Goal: Task Accomplishment & Management: Use online tool/utility

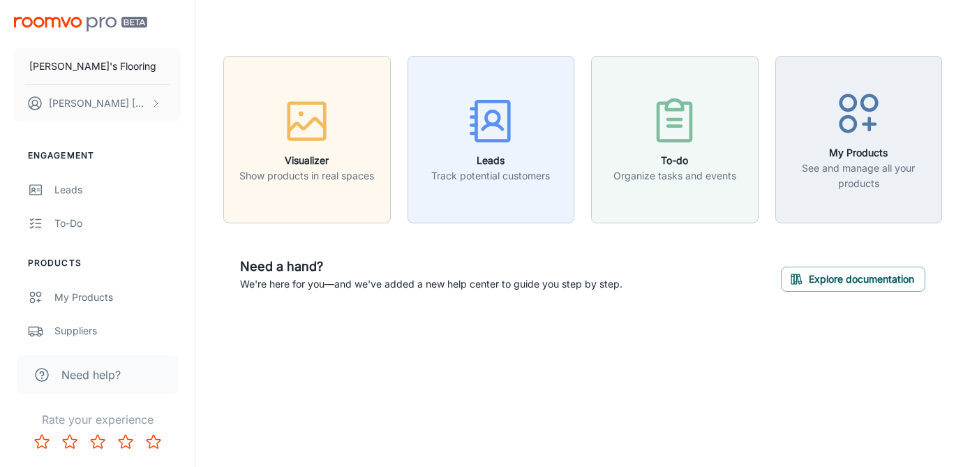
click at [80, 338] on div "Need help?" at bounding box center [97, 368] width 195 height 61
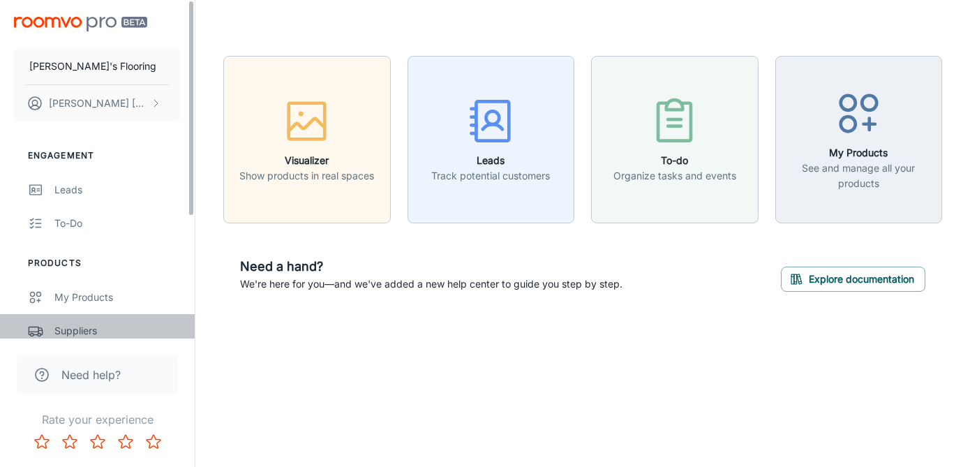
click at [80, 329] on div "Suppliers" at bounding box center [117, 330] width 126 height 15
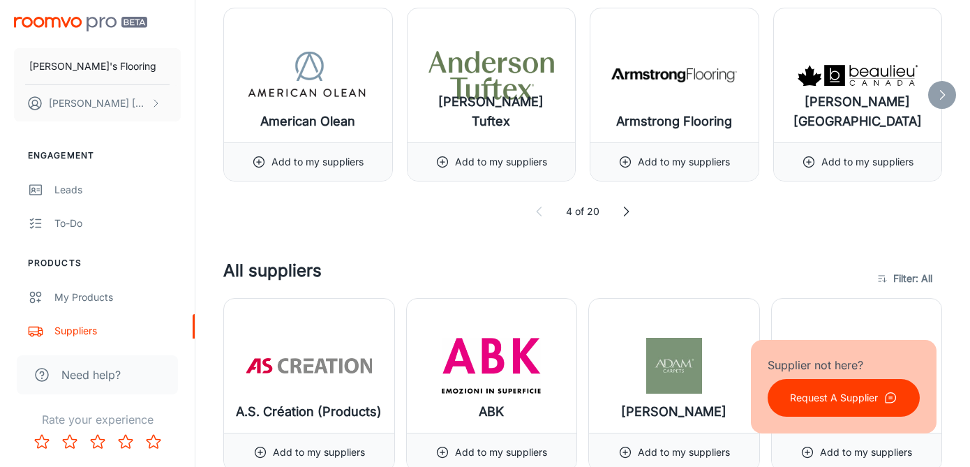
scroll to position [424, 0]
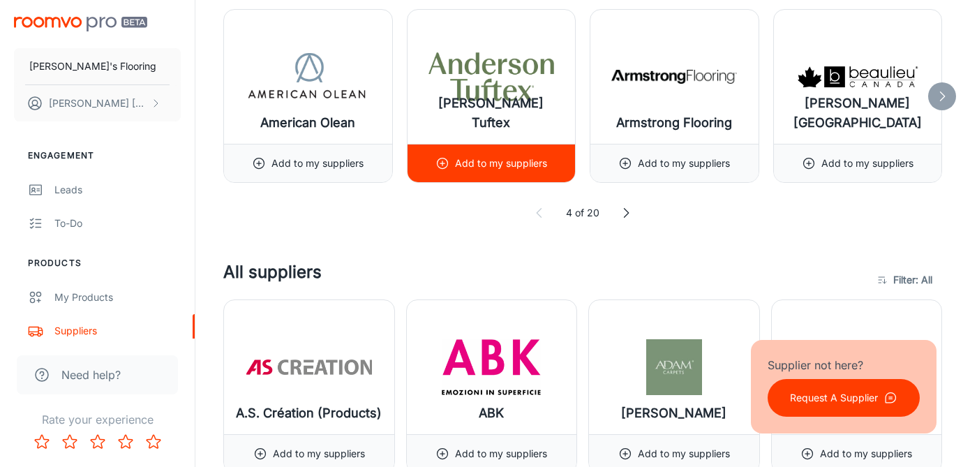
click at [445, 165] on icon at bounding box center [442, 163] width 14 height 14
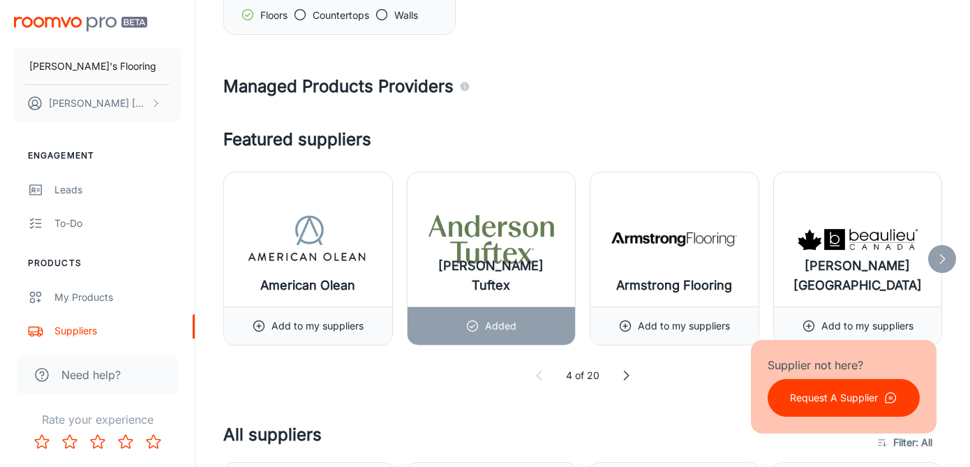
scroll to position [456, 0]
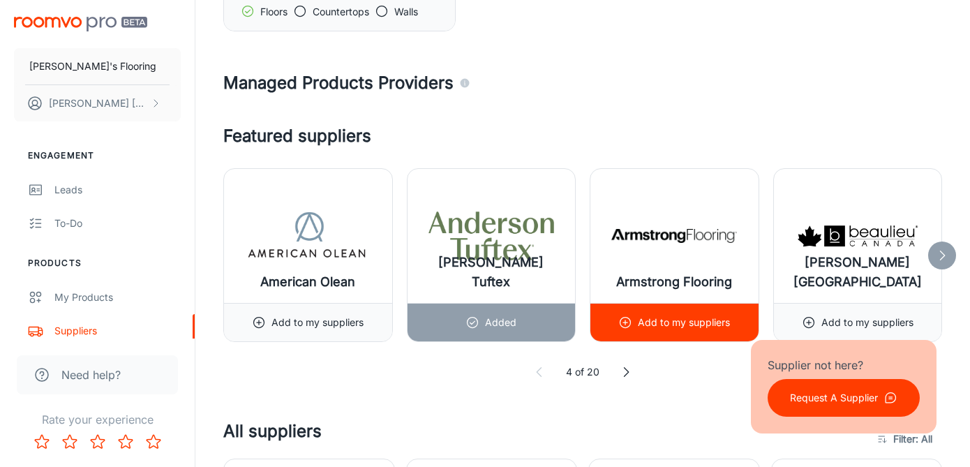
click at [634, 323] on div "Add to my suppliers" at bounding box center [674, 322] width 112 height 38
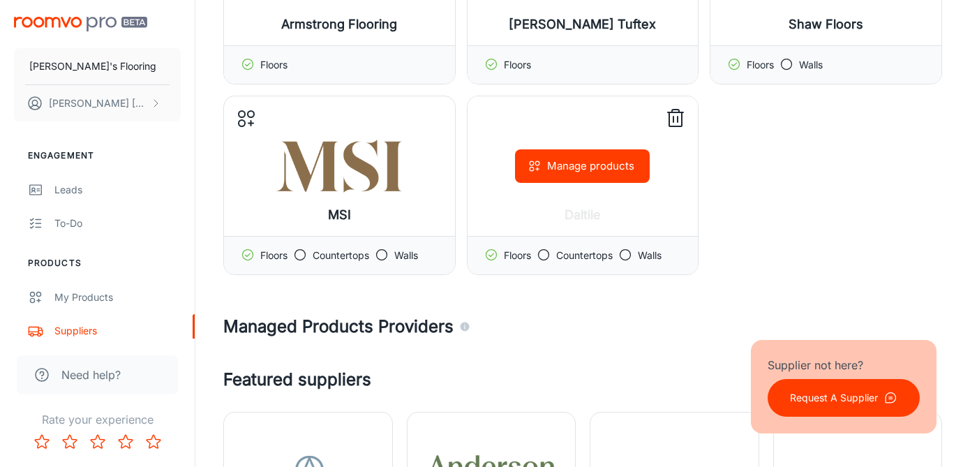
scroll to position [173, 0]
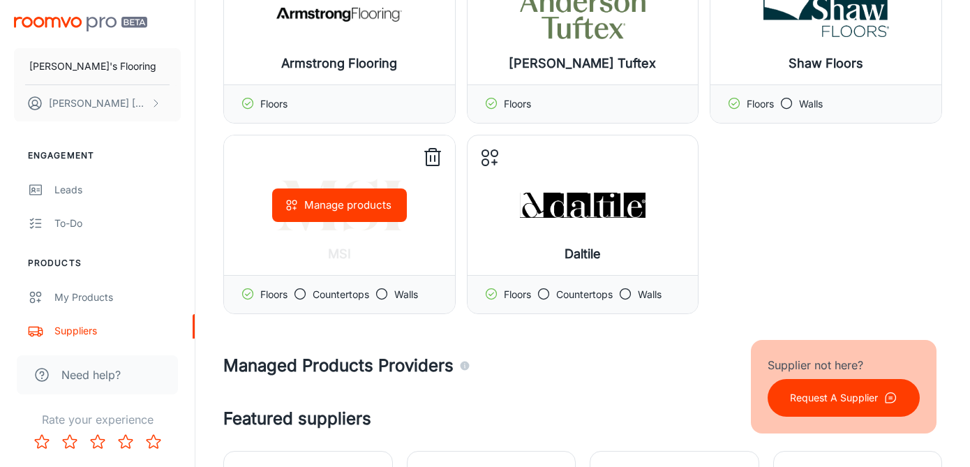
click at [429, 167] on icon at bounding box center [432, 158] width 22 height 22
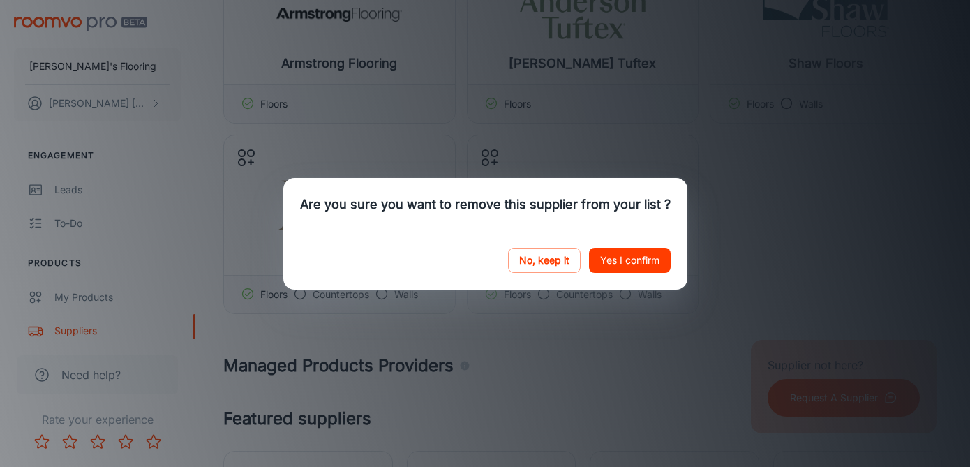
click at [607, 267] on button "Yes I confirm" at bounding box center [630, 260] width 82 height 25
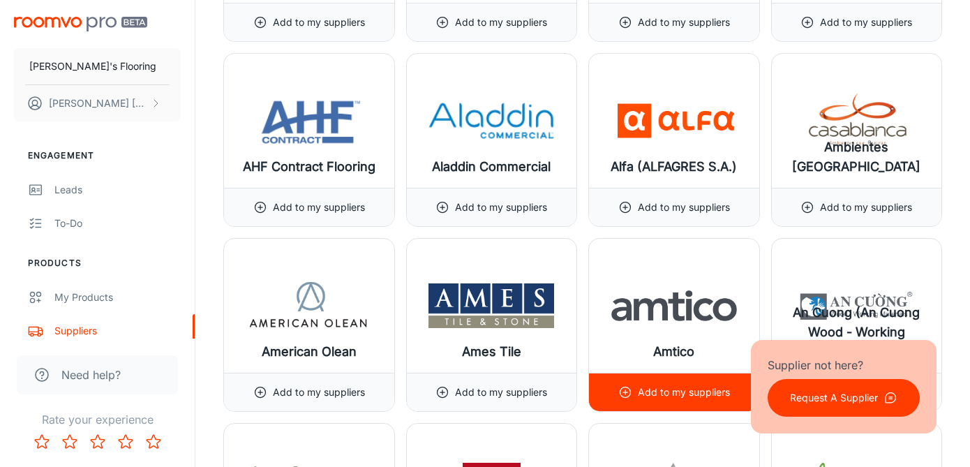
scroll to position [1044, 0]
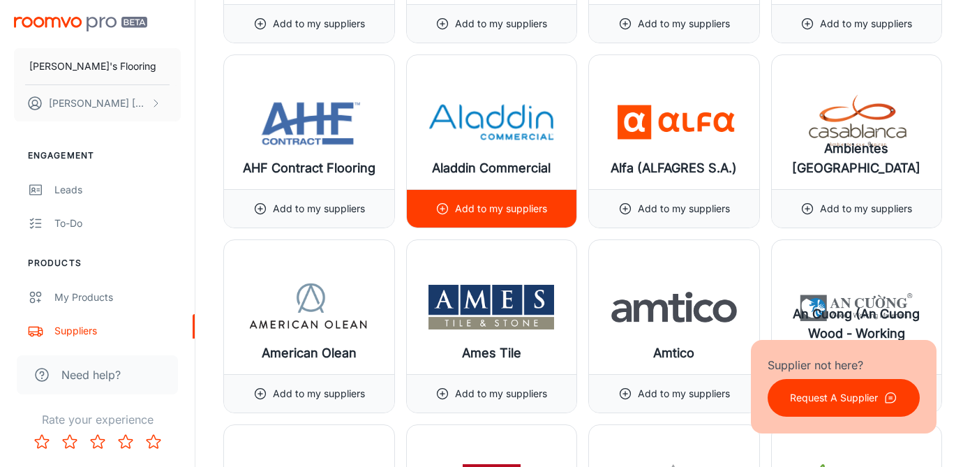
click at [440, 209] on line at bounding box center [442, 209] width 4 height 0
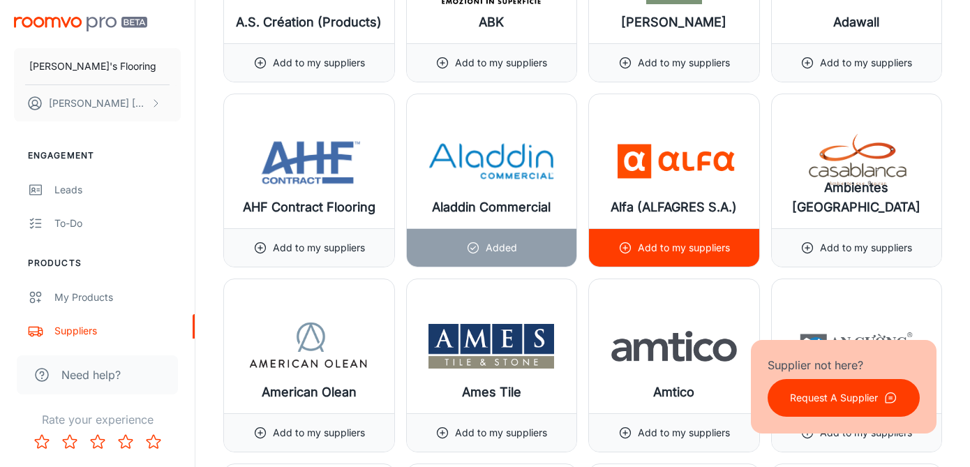
scroll to position [1003, 0]
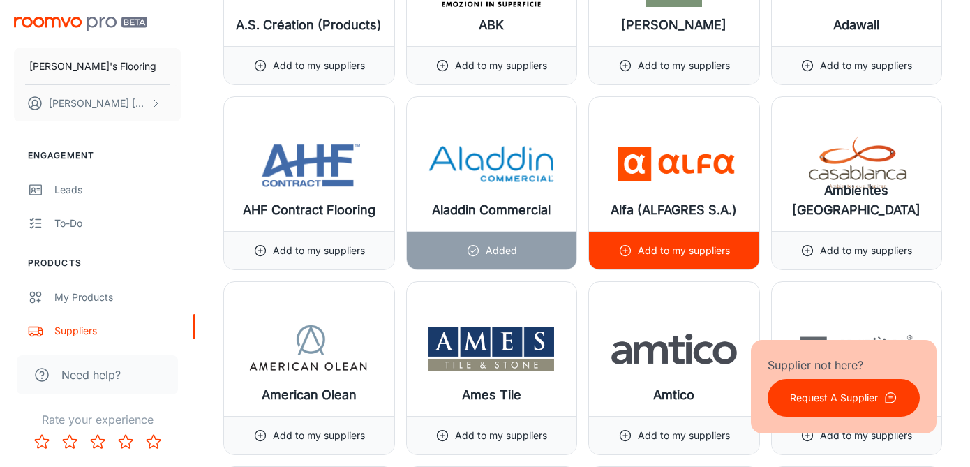
click at [666, 251] on p "Add to my suppliers" at bounding box center [684, 250] width 92 height 15
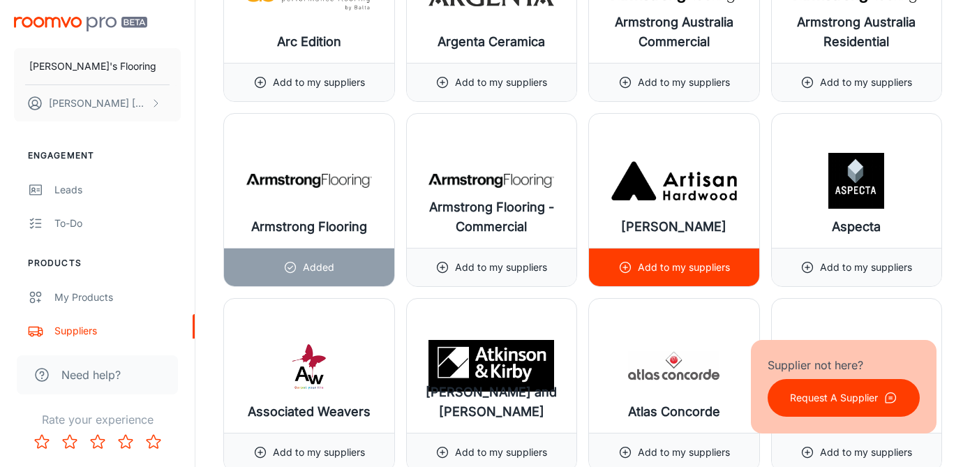
scroll to position [1726, 0]
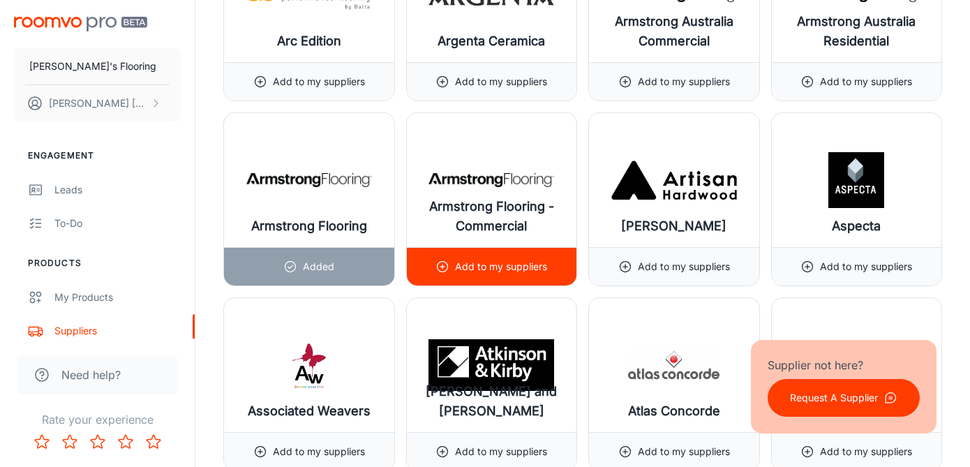
click at [442, 266] on line at bounding box center [442, 266] width 0 height 4
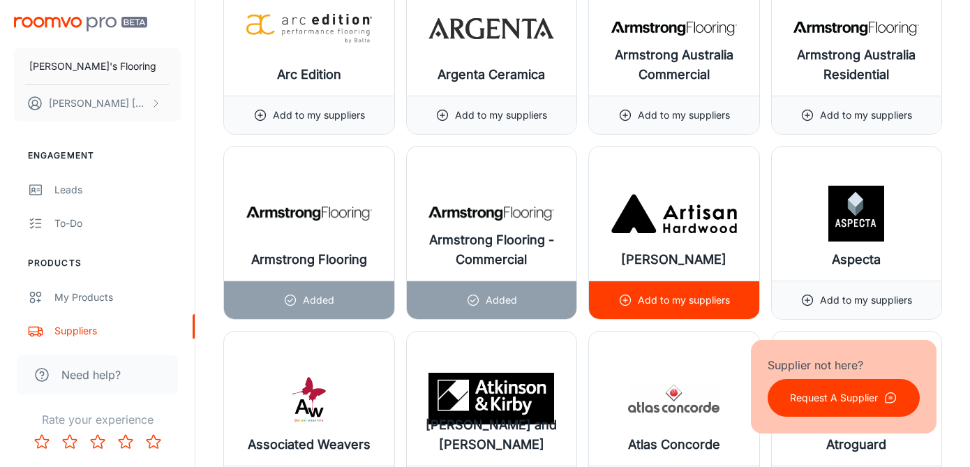
scroll to position [1935, 0]
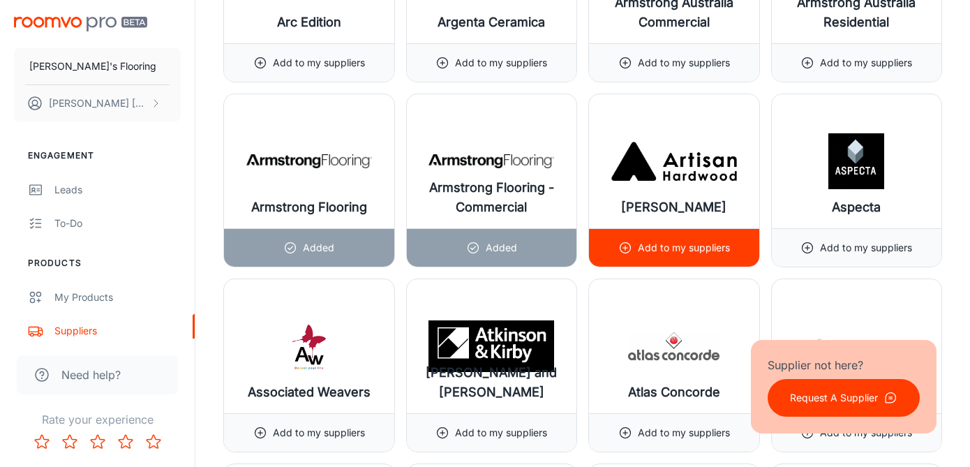
click at [661, 248] on p "Add to my suppliers" at bounding box center [684, 247] width 92 height 15
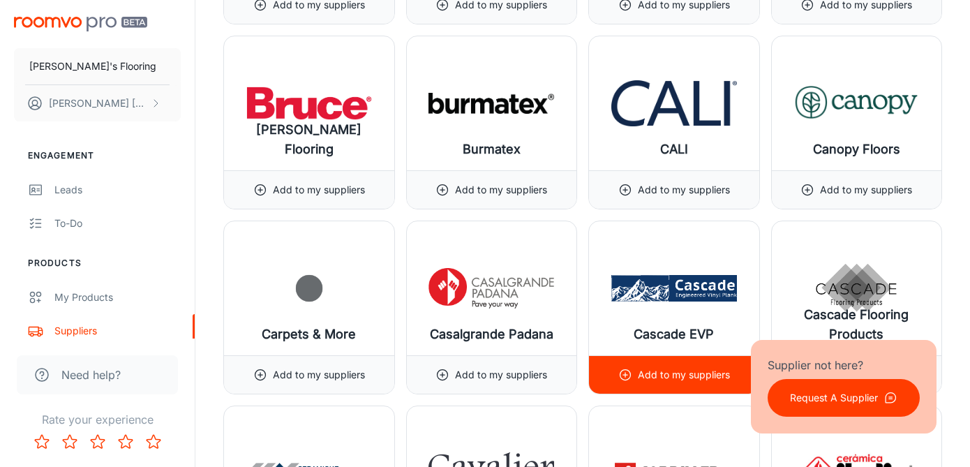
scroll to position [3440, 0]
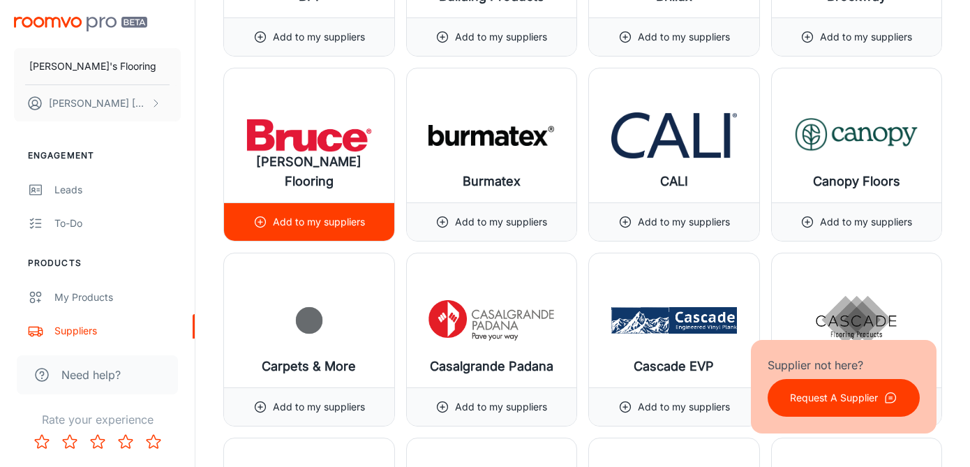
click at [317, 213] on div "Add to my suppliers" at bounding box center [309, 222] width 112 height 38
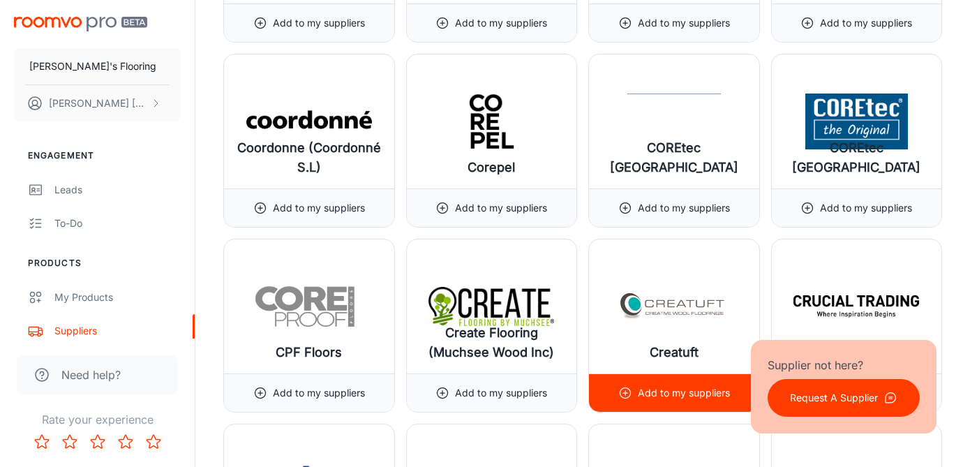
scroll to position [4748, 0]
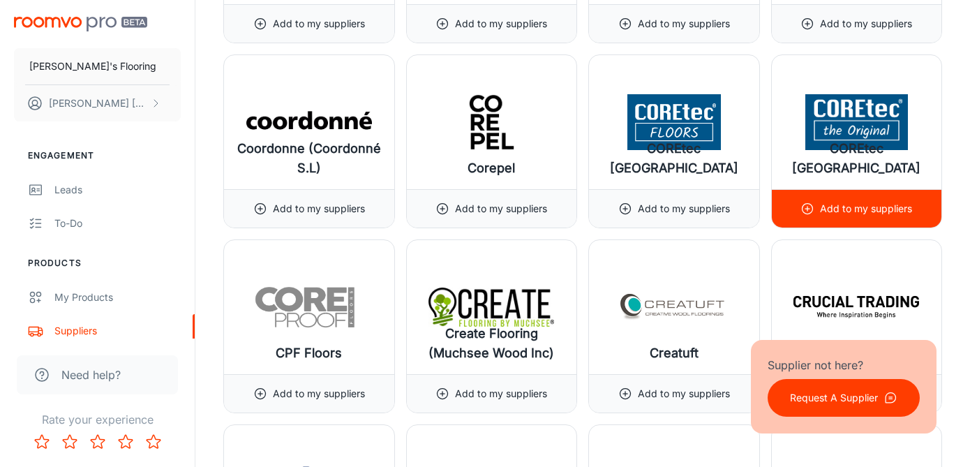
click at [844, 213] on p "Add to my suppliers" at bounding box center [866, 208] width 92 height 15
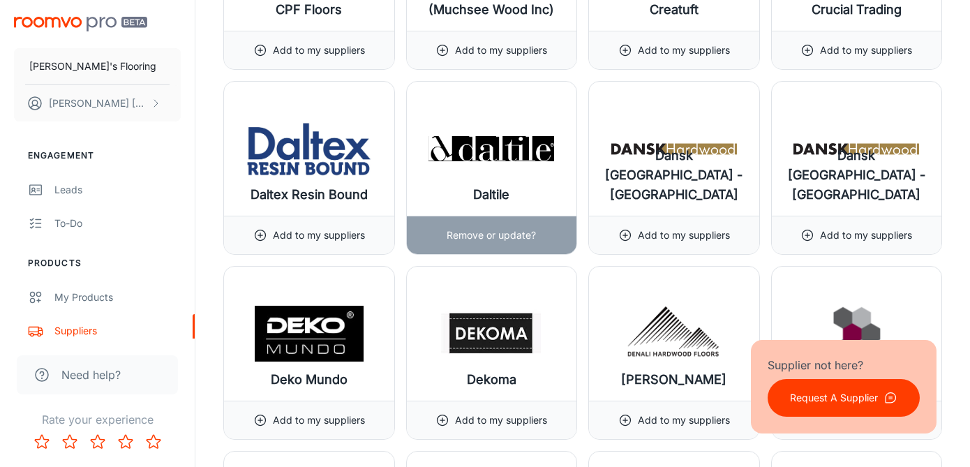
scroll to position [5124, 0]
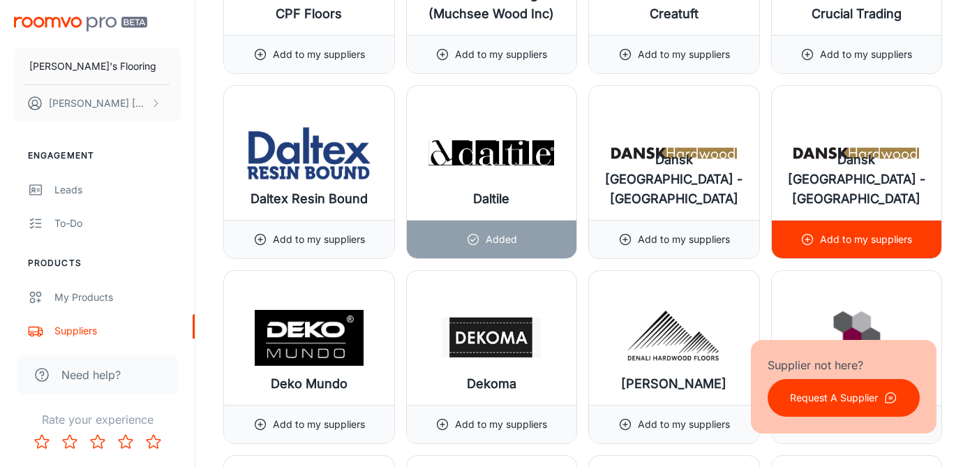
click at [838, 244] on p "Add to my suppliers" at bounding box center [866, 239] width 92 height 15
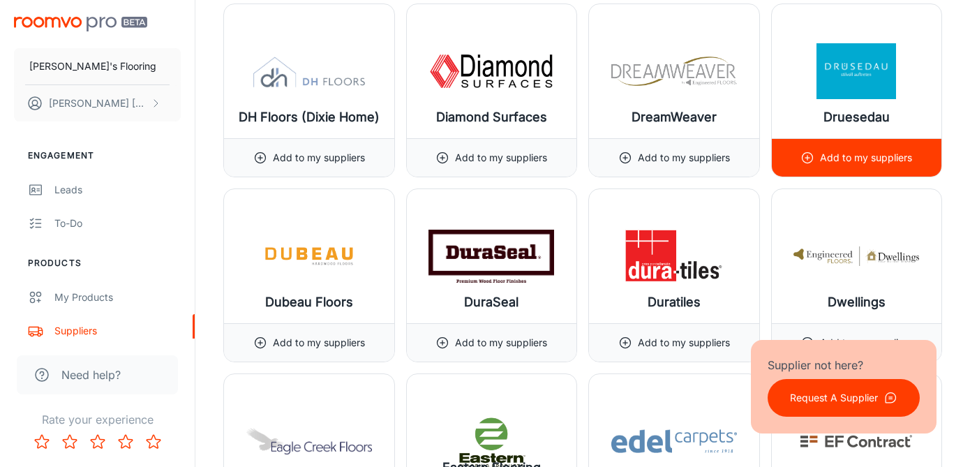
scroll to position [5578, 0]
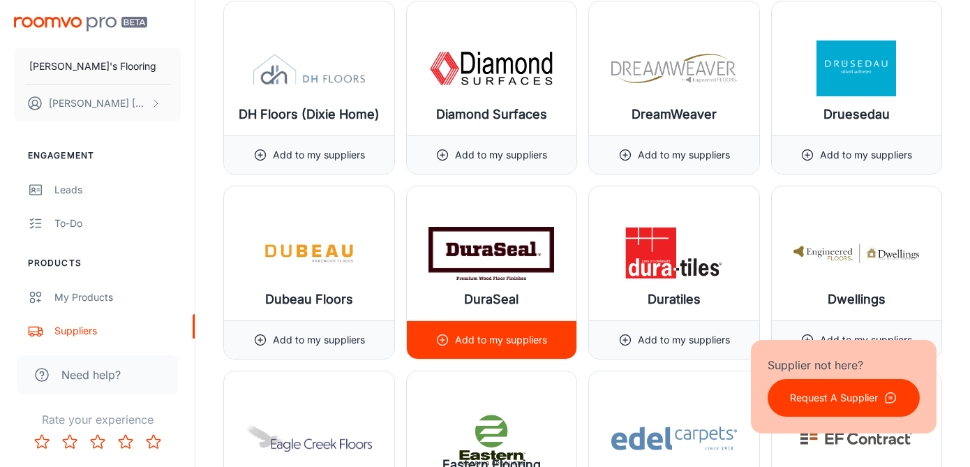
click at [481, 338] on p "Add to my suppliers" at bounding box center [501, 339] width 92 height 15
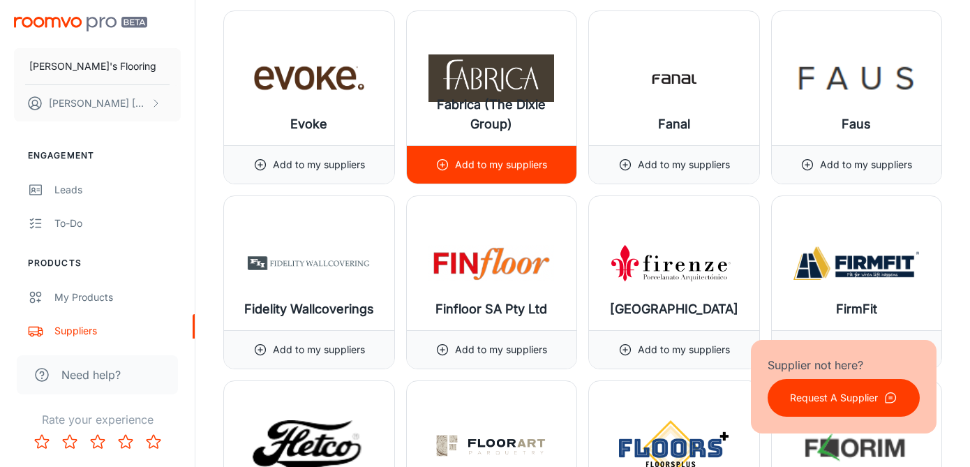
scroll to position [6675, 0]
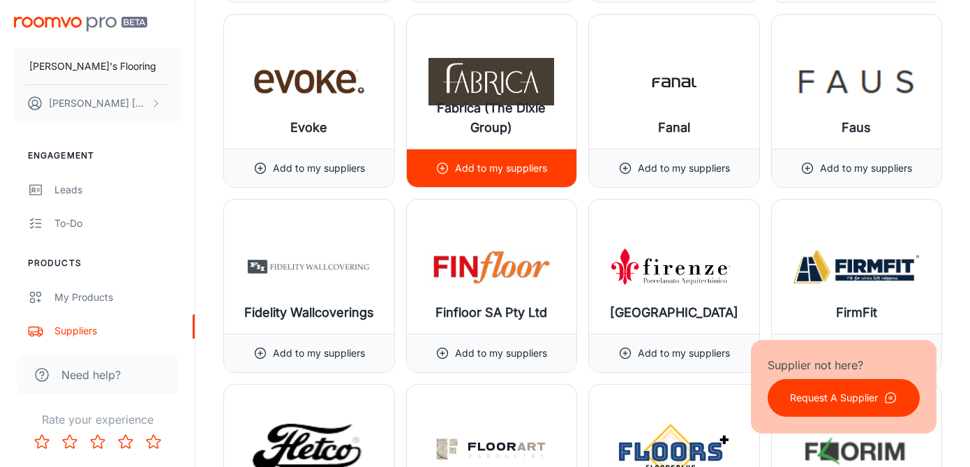
click at [485, 169] on p "Add to my suppliers" at bounding box center [501, 167] width 92 height 15
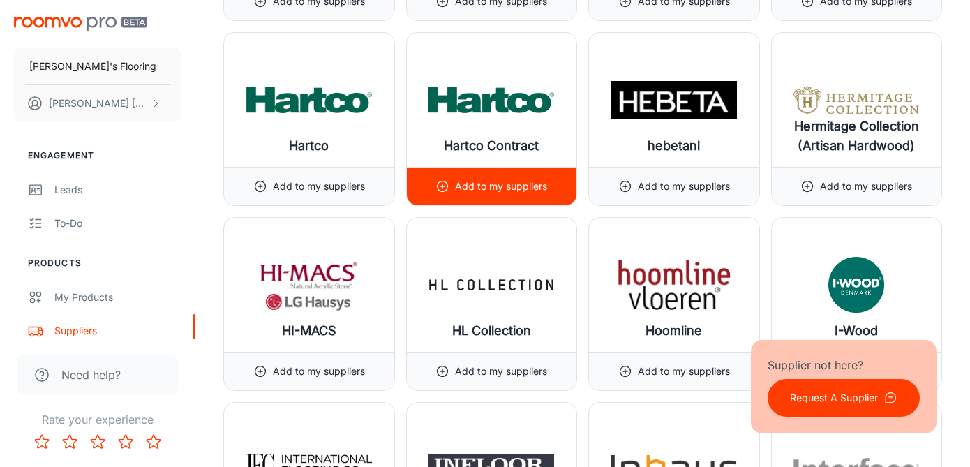
scroll to position [8504, 0]
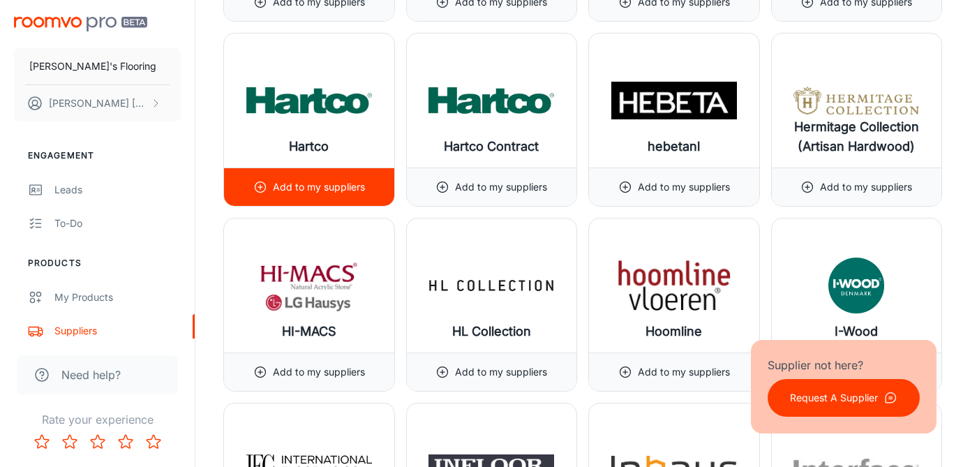
click at [321, 188] on p "Add to my suppliers" at bounding box center [319, 186] width 92 height 15
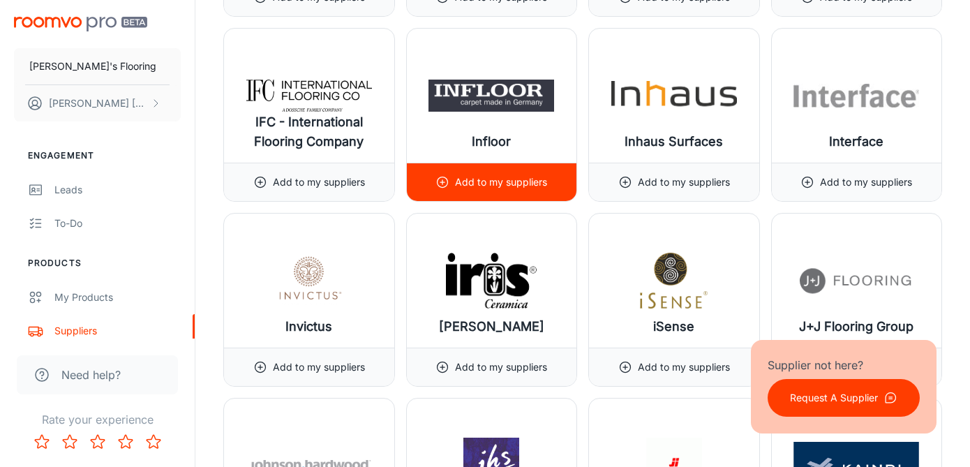
click at [478, 189] on p "Add to my suppliers" at bounding box center [501, 181] width 92 height 15
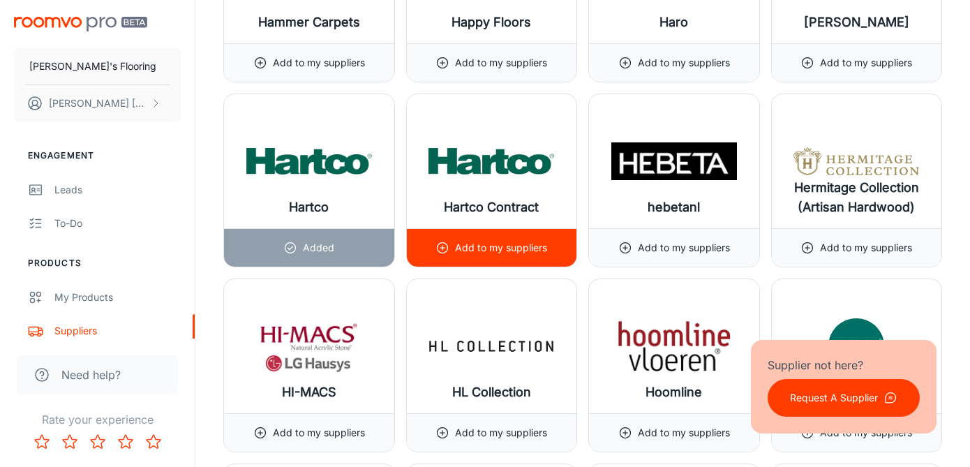
scroll to position [8440, 0]
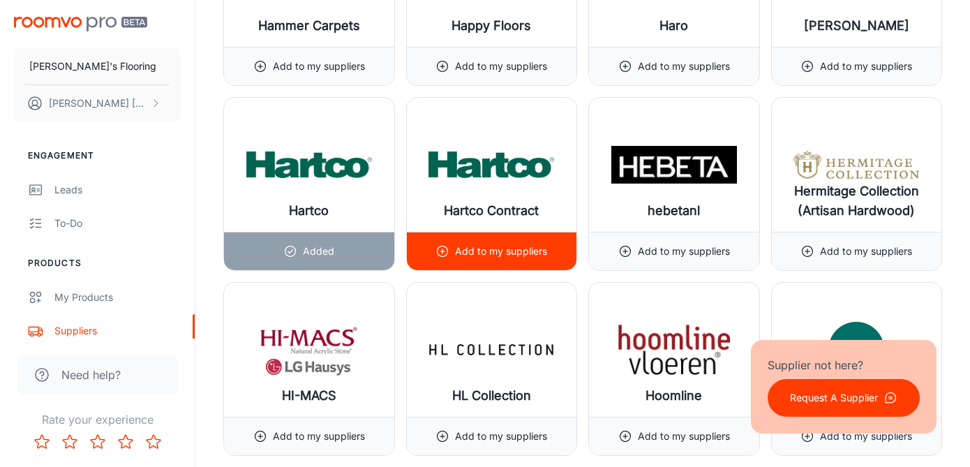
click at [463, 257] on p "Add to my suppliers" at bounding box center [501, 250] width 92 height 15
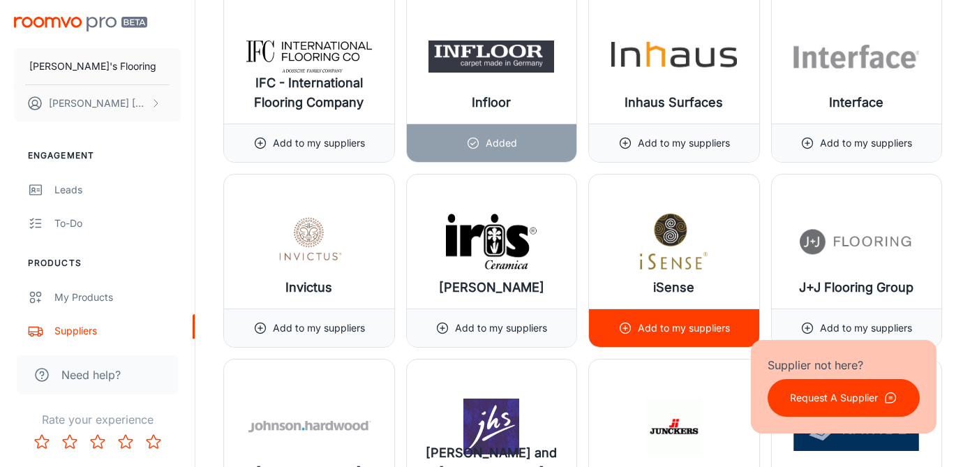
scroll to position [8877, 0]
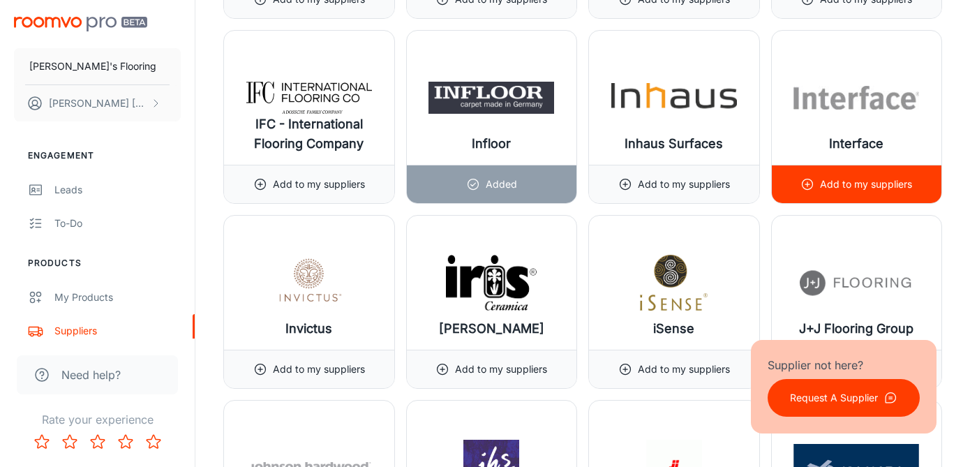
click at [860, 188] on p "Add to my suppliers" at bounding box center [866, 184] width 92 height 15
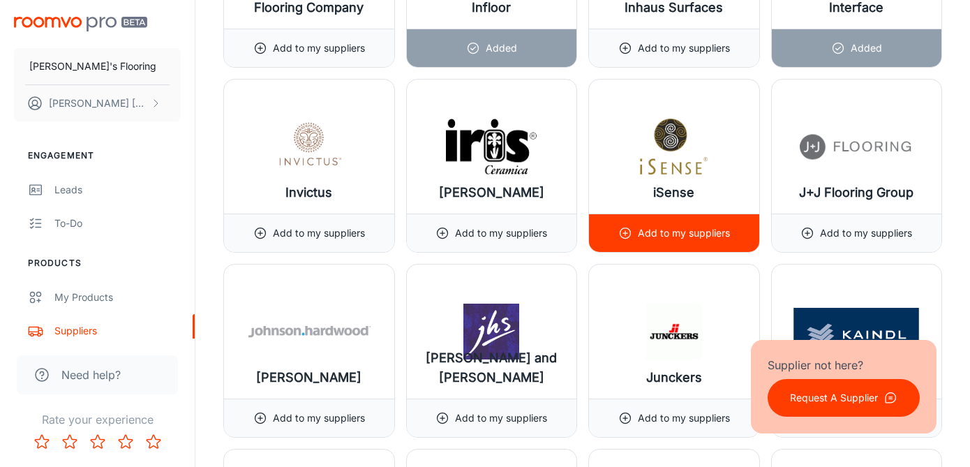
scroll to position [9012, 0]
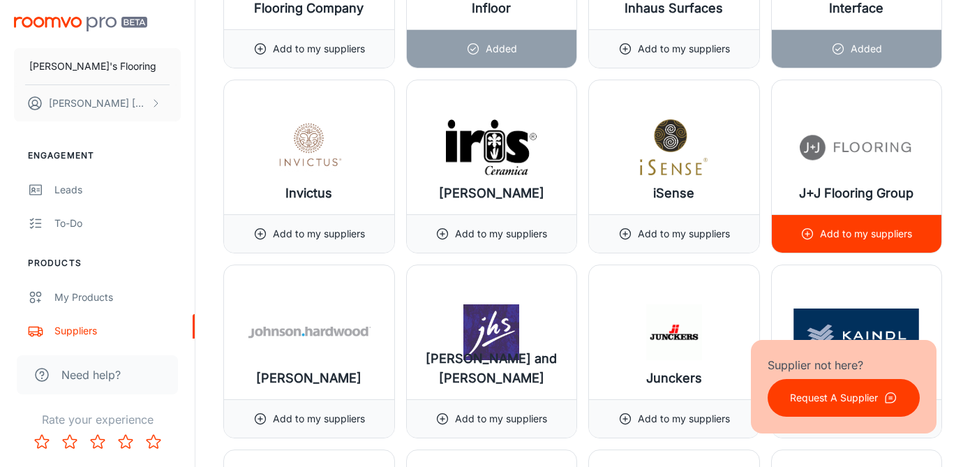
click at [826, 223] on div "Add to my suppliers" at bounding box center [856, 234] width 112 height 38
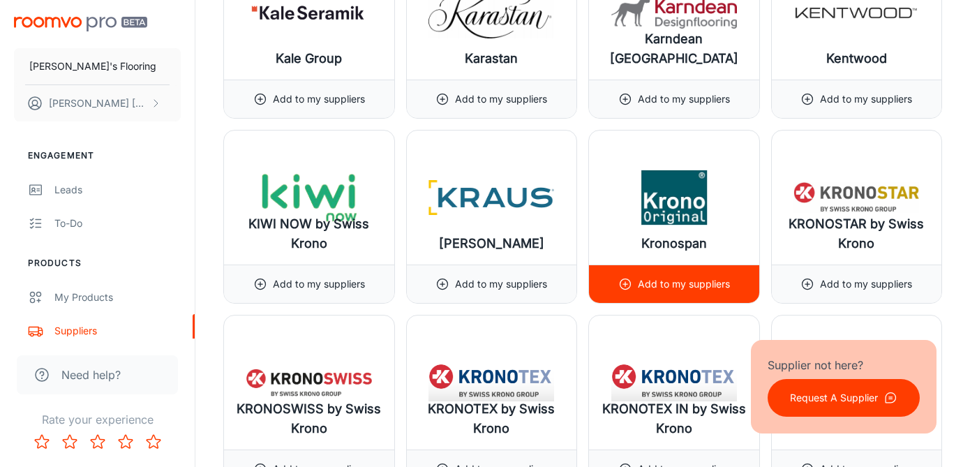
scroll to position [9516, 0]
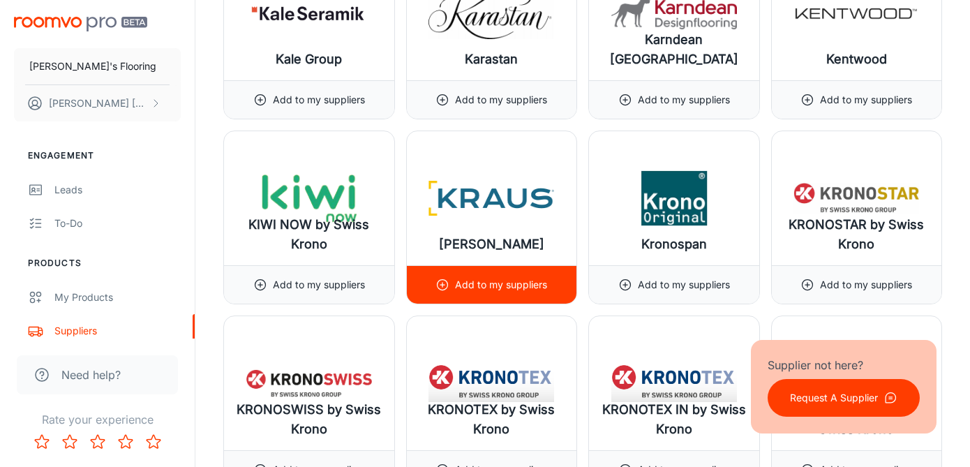
click at [469, 289] on p "Add to my suppliers" at bounding box center [501, 284] width 92 height 15
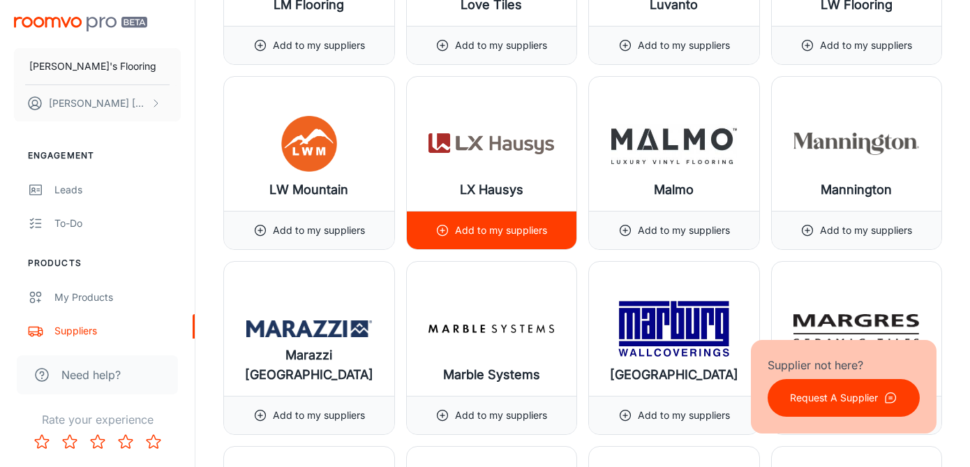
scroll to position [10863, 0]
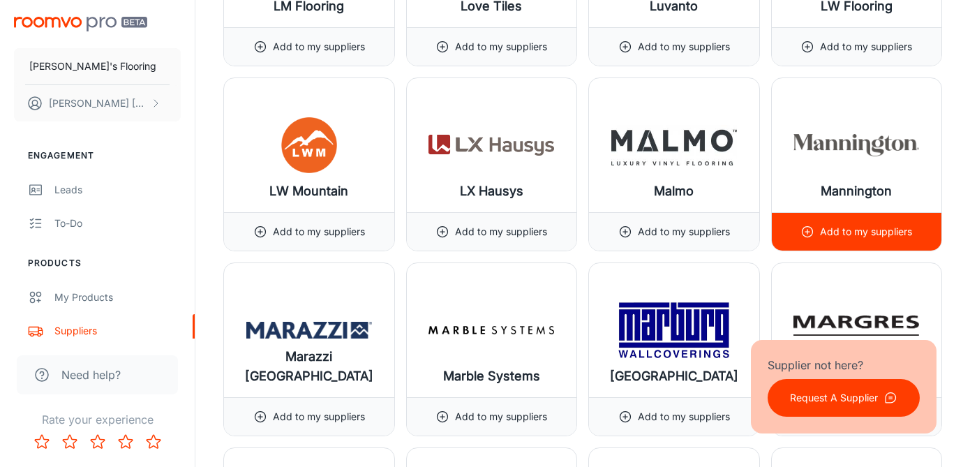
click at [826, 232] on p "Add to my suppliers" at bounding box center [866, 231] width 92 height 15
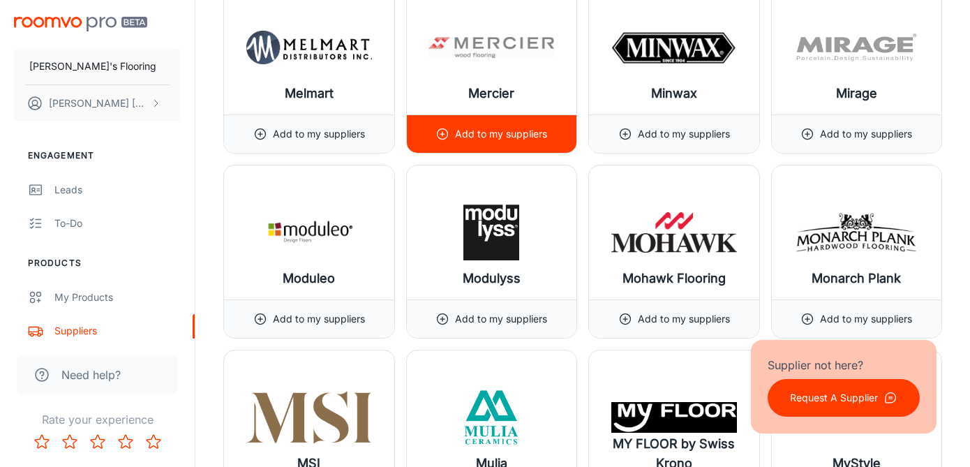
scroll to position [11525, 0]
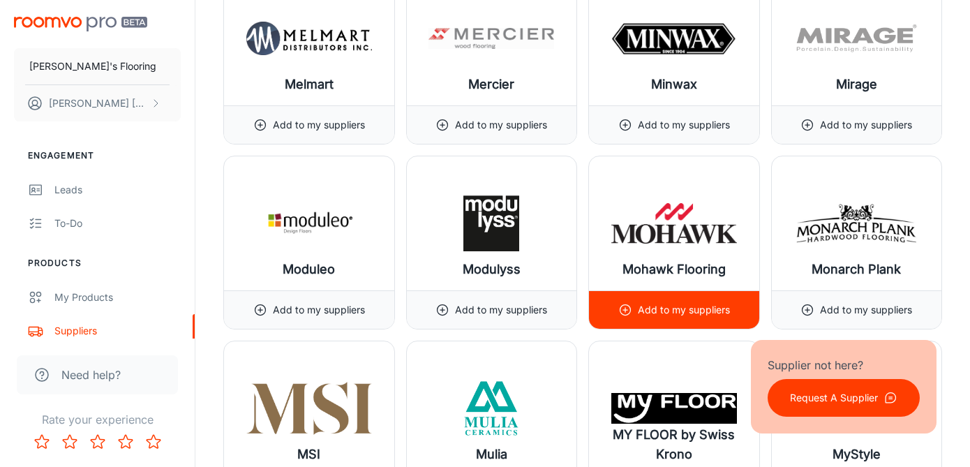
click at [631, 309] on div "Add to my suppliers" at bounding box center [674, 310] width 112 height 38
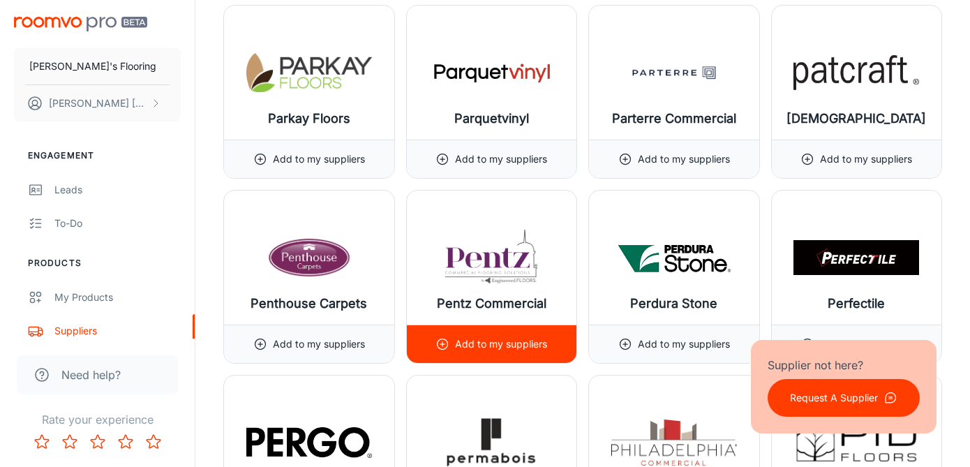
scroll to position [12968, 0]
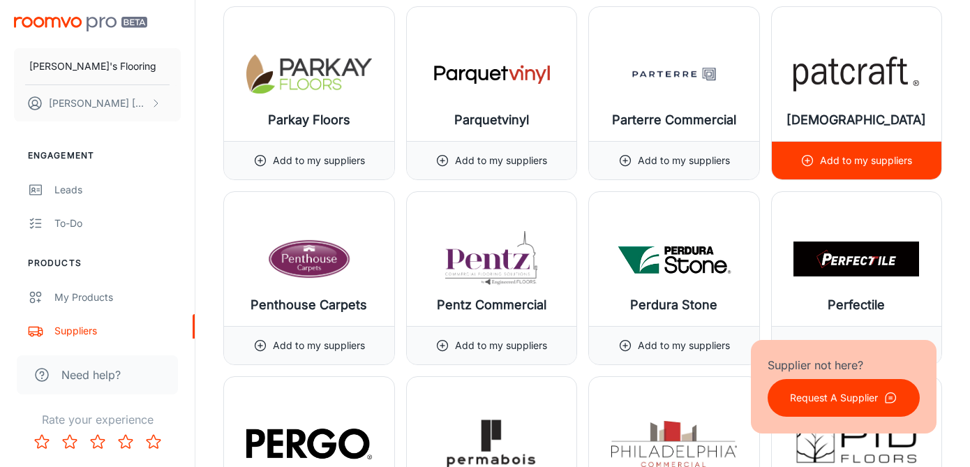
click at [816, 163] on div "Add to my suppliers" at bounding box center [856, 161] width 112 height 38
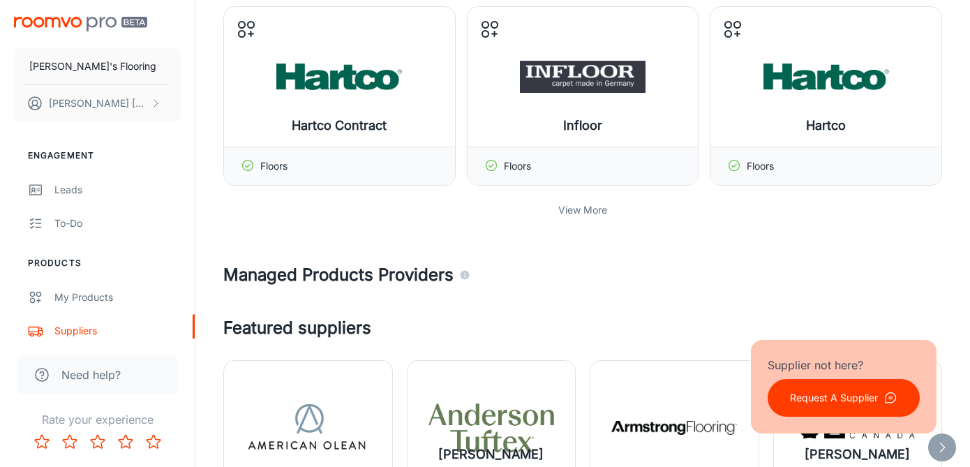
scroll to position [0, 0]
